Goal: Task Accomplishment & Management: Manage account settings

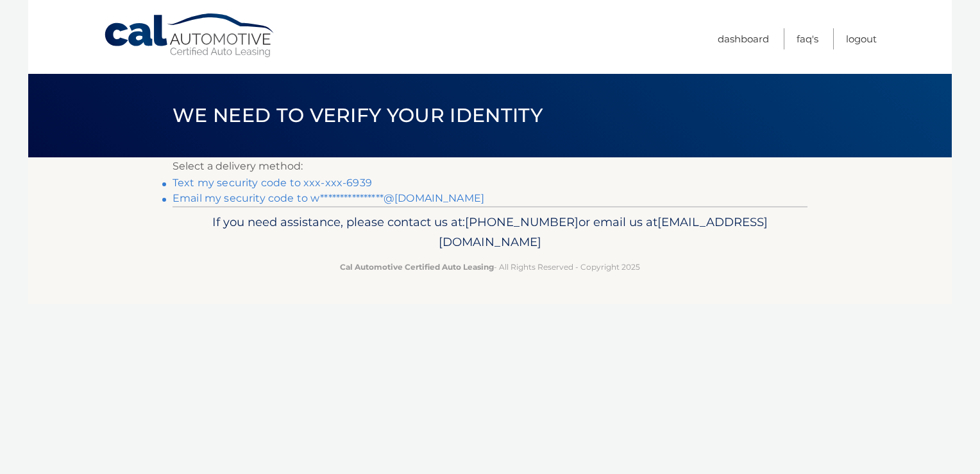
click at [407, 197] on link "**********" at bounding box center [329, 198] width 312 height 12
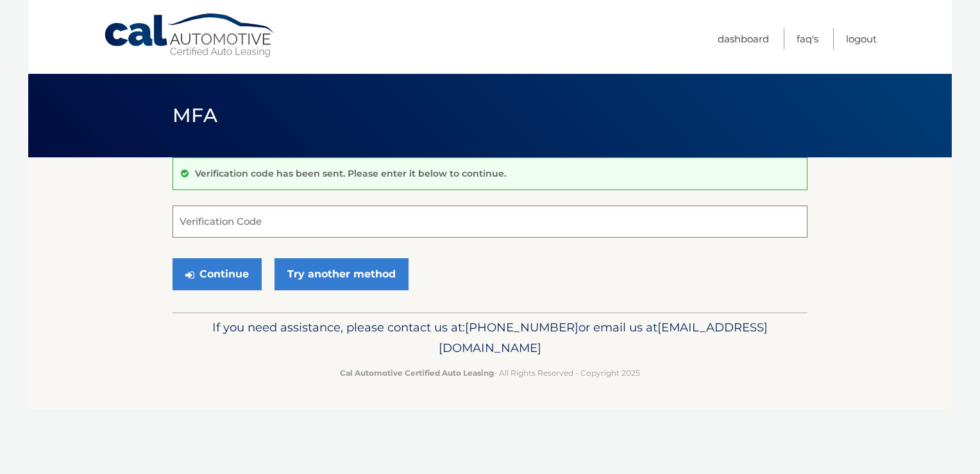
click at [323, 234] on input "Verification Code" at bounding box center [490, 221] width 635 height 32
type input "257467"
click at [212, 267] on button "Continue" at bounding box center [217, 274] width 89 height 32
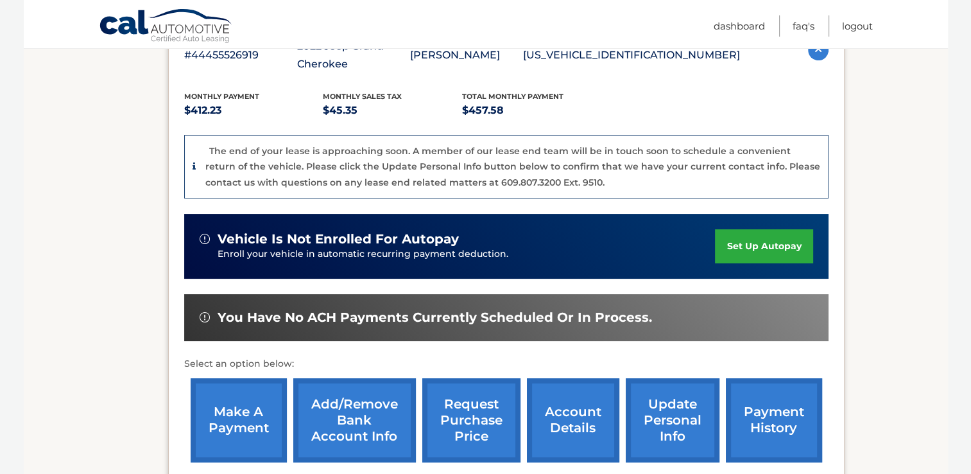
scroll to position [254, 0]
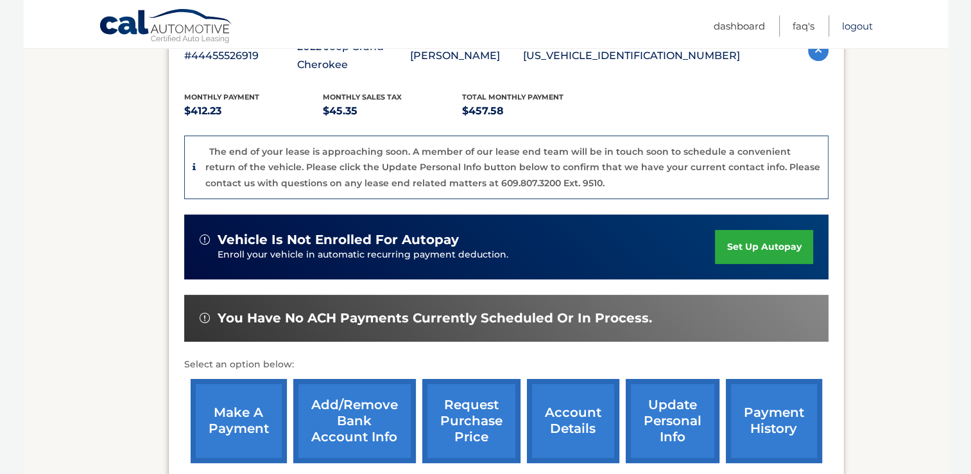
click at [857, 23] on link "Logout" at bounding box center [857, 25] width 31 height 21
